Goal: Information Seeking & Learning: Learn about a topic

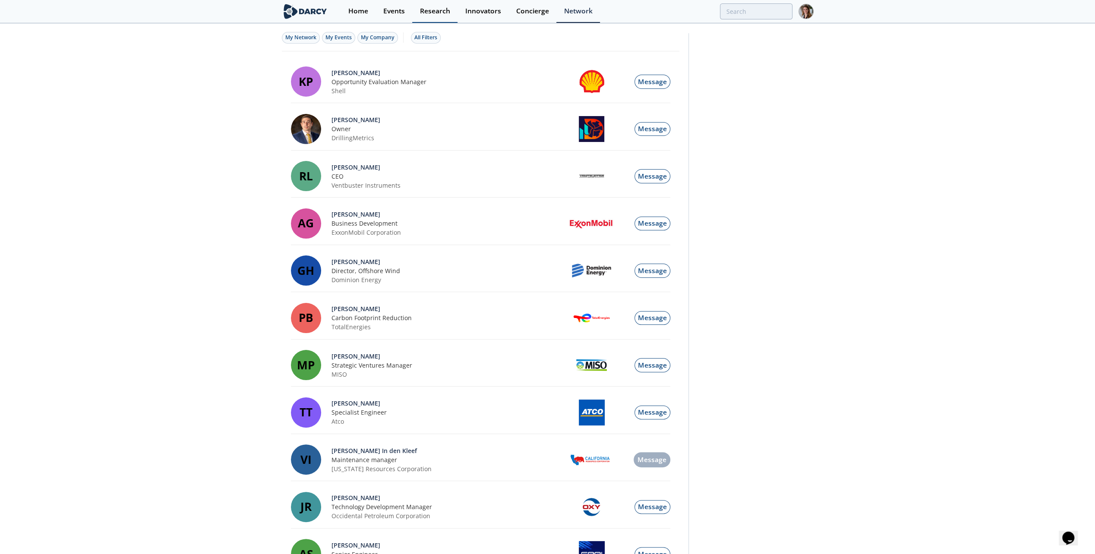
click at [427, 9] on div "Research" at bounding box center [435, 11] width 30 height 7
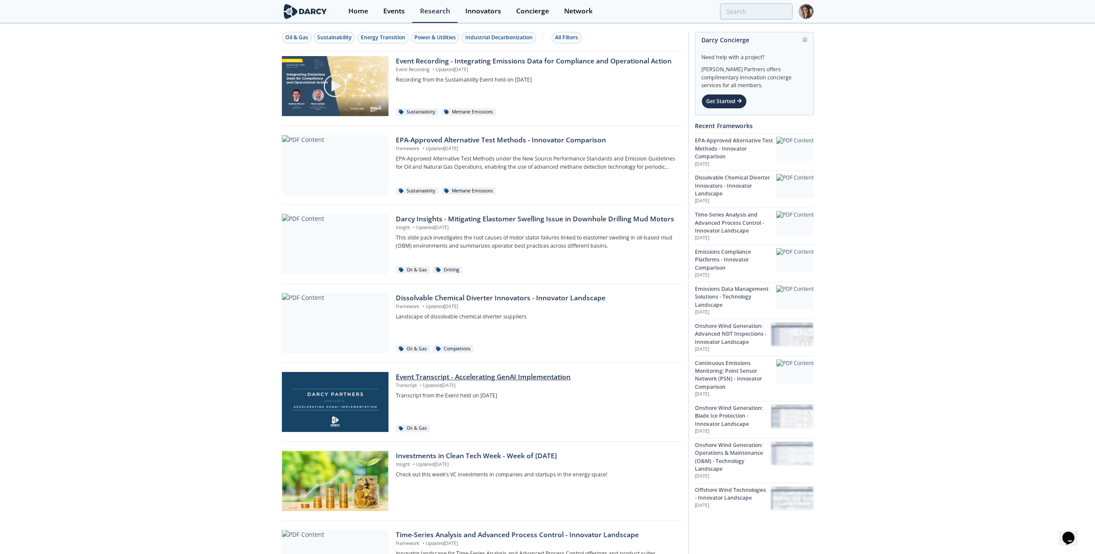
click at [513, 373] on div "Event Transcript - Accelerating GenAI Implementation" at bounding box center [536, 377] width 280 height 10
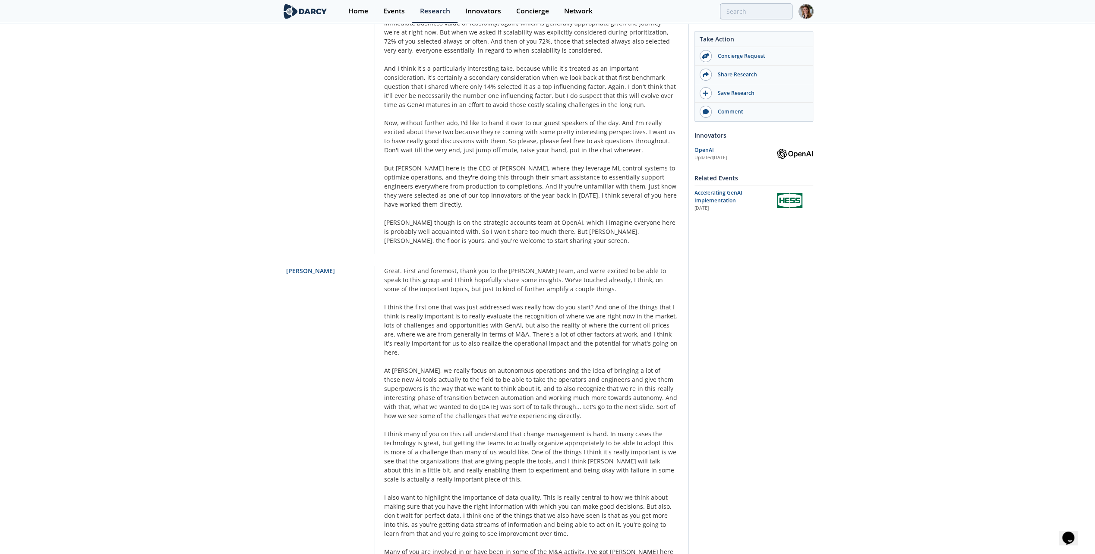
scroll to position [1856, 0]
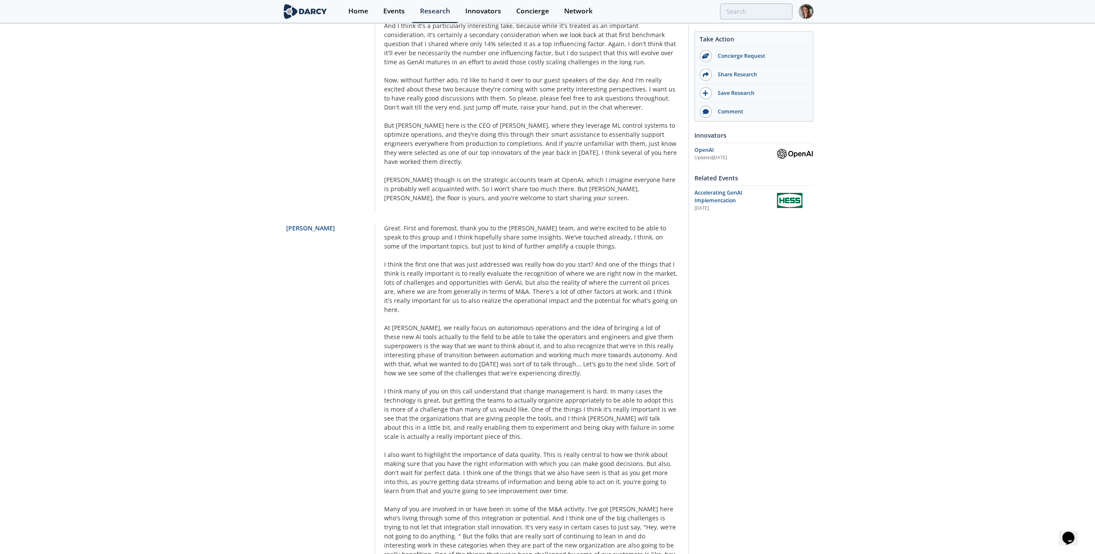
click at [344, 384] on div "[PERSON_NAME]" at bounding box center [330, 459] width 89 height 471
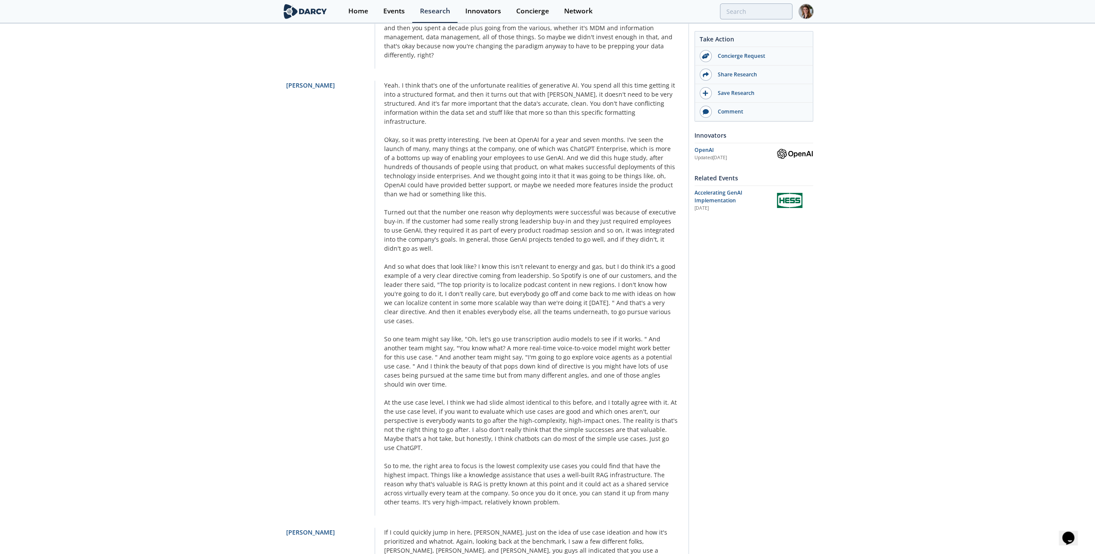
scroll to position [5734, 0]
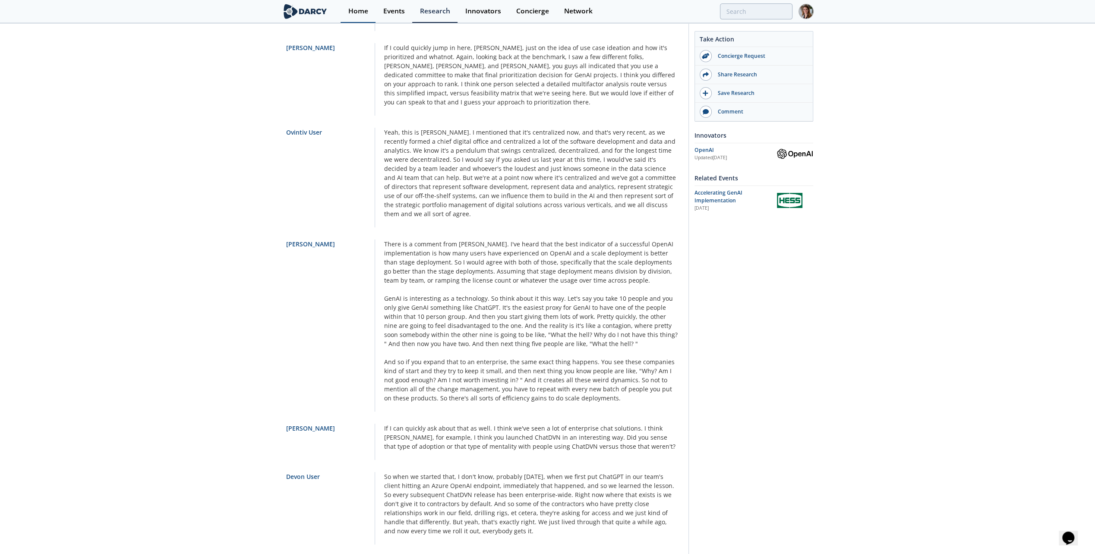
click at [356, 5] on link "Home" at bounding box center [358, 11] width 35 height 23
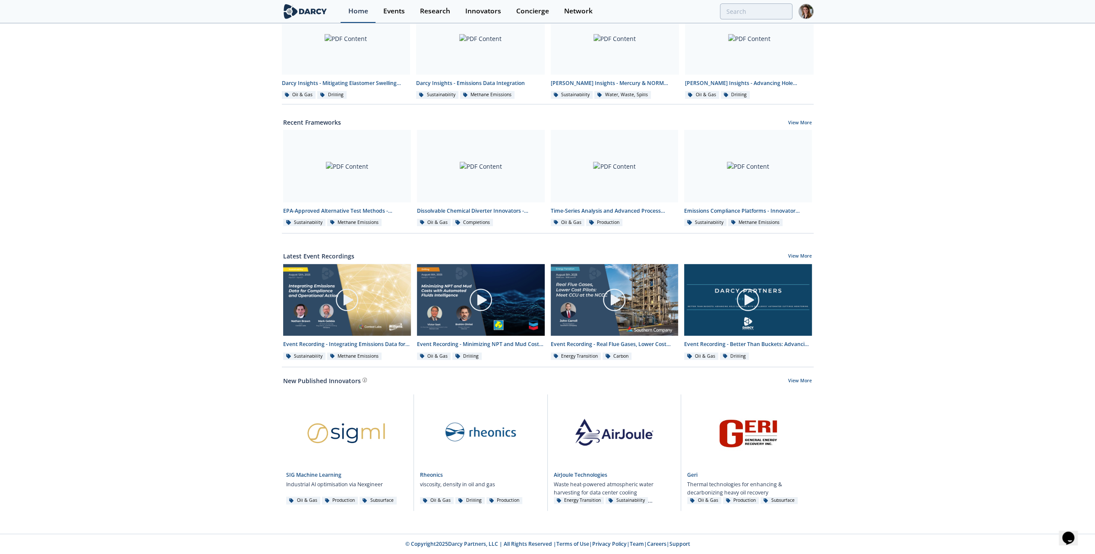
scroll to position [220, 0]
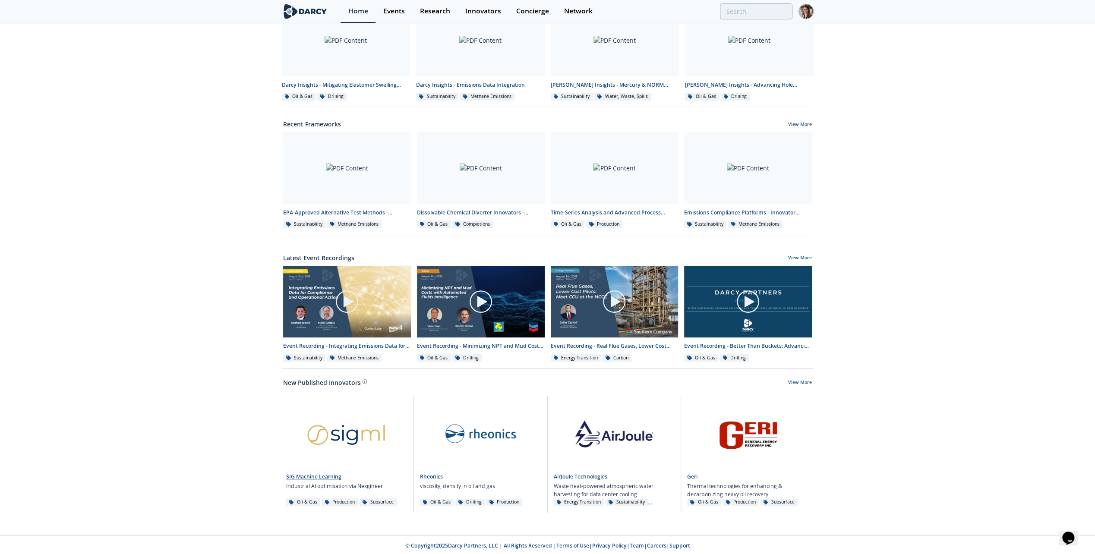
click at [333, 429] on link at bounding box center [346, 432] width 121 height 73
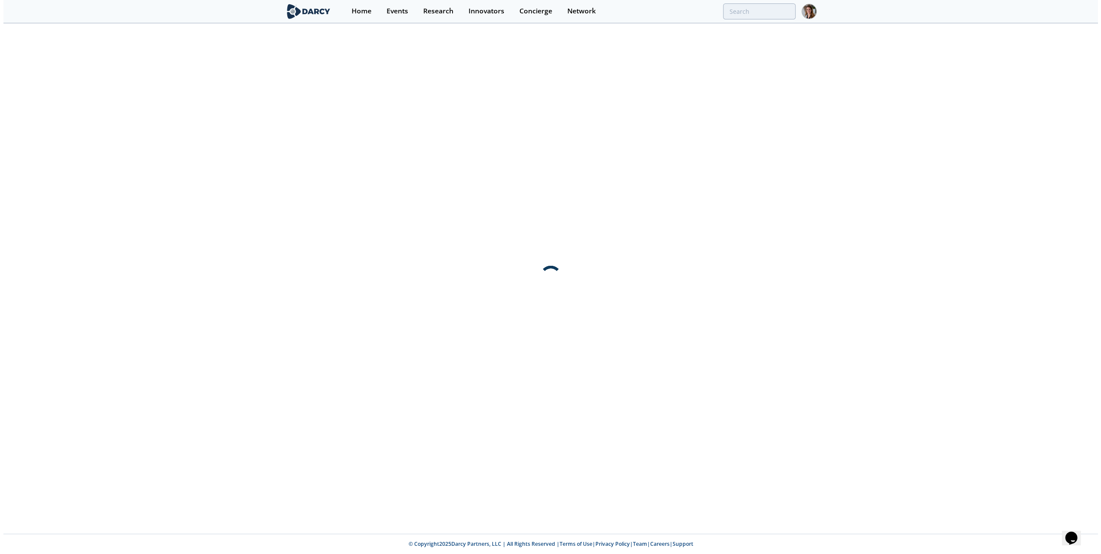
scroll to position [0, 0]
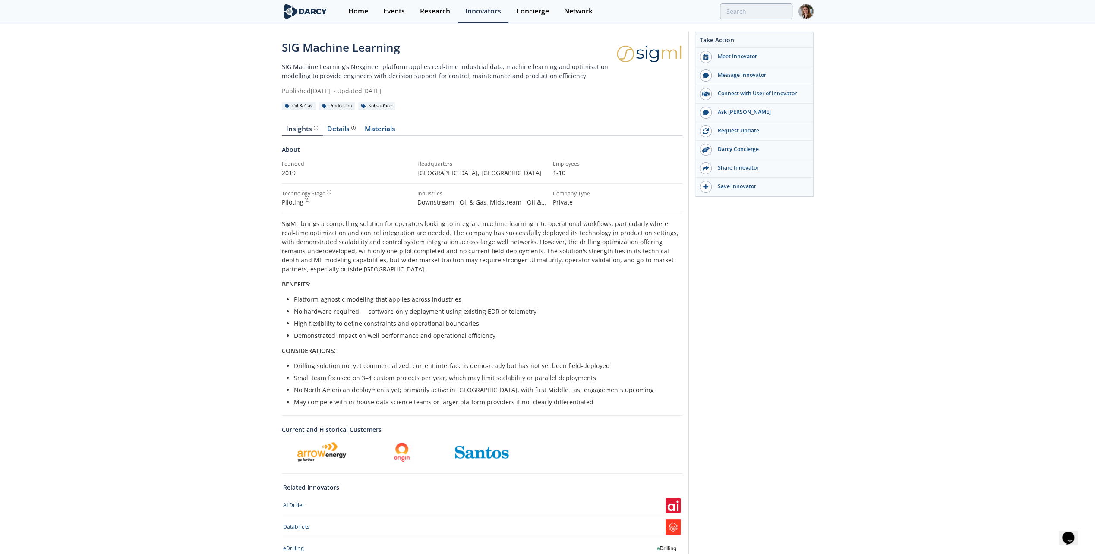
click at [375, 123] on div "Insights Details Materials About Founded 2019 Headquarters [GEOGRAPHIC_DATA] , …" at bounding box center [482, 363] width 400 height 499
click at [338, 126] on div "Details" at bounding box center [341, 129] width 28 height 7
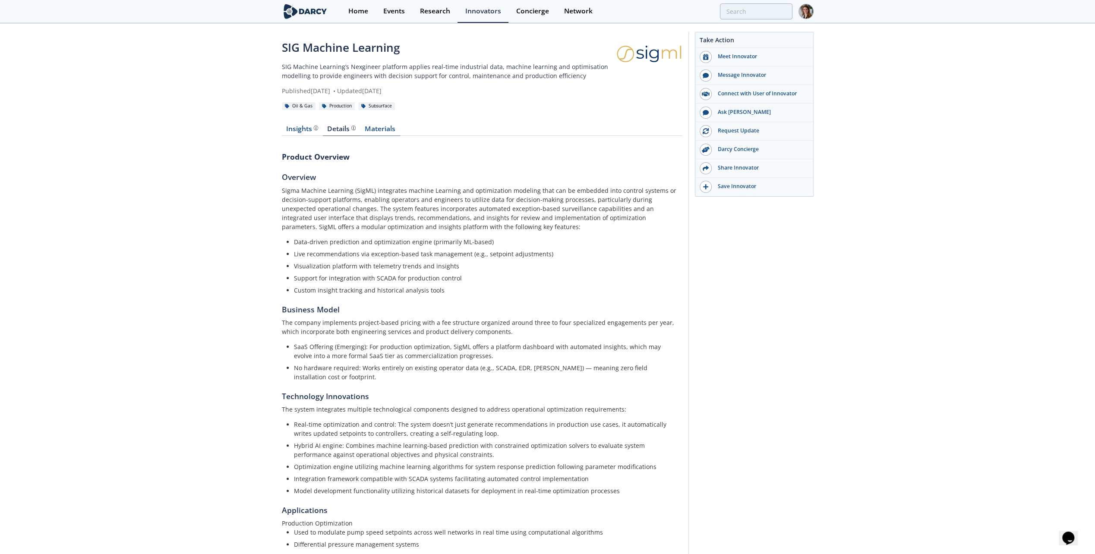
click at [374, 129] on link "Materials" at bounding box center [380, 131] width 40 height 10
